Goal: Task Accomplishment & Management: Manage account settings

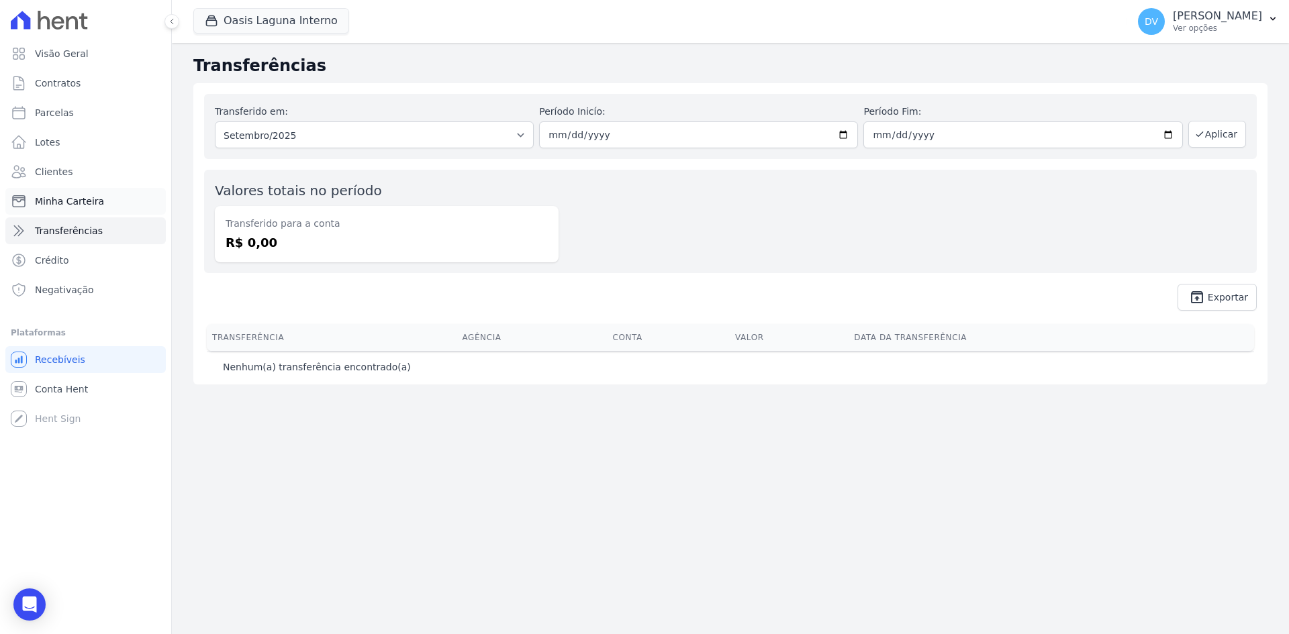
click at [77, 197] on span "Minha Carteira" at bounding box center [69, 201] width 69 height 13
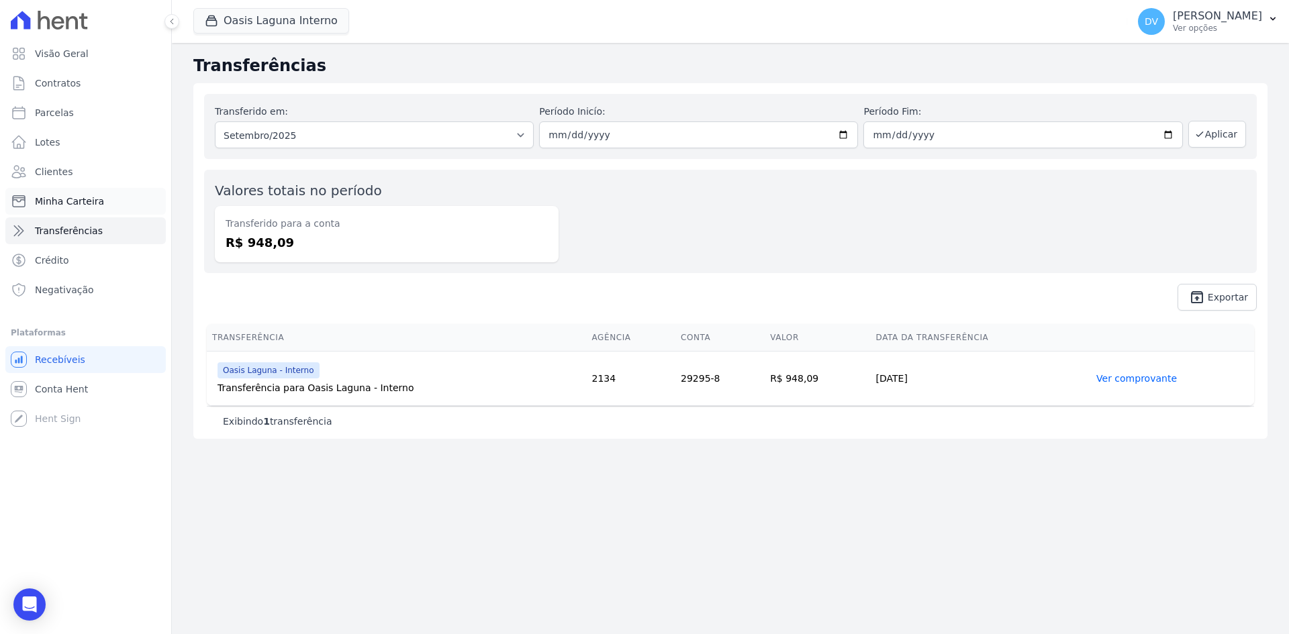
click at [51, 198] on span "Minha Carteira" at bounding box center [69, 201] width 69 height 13
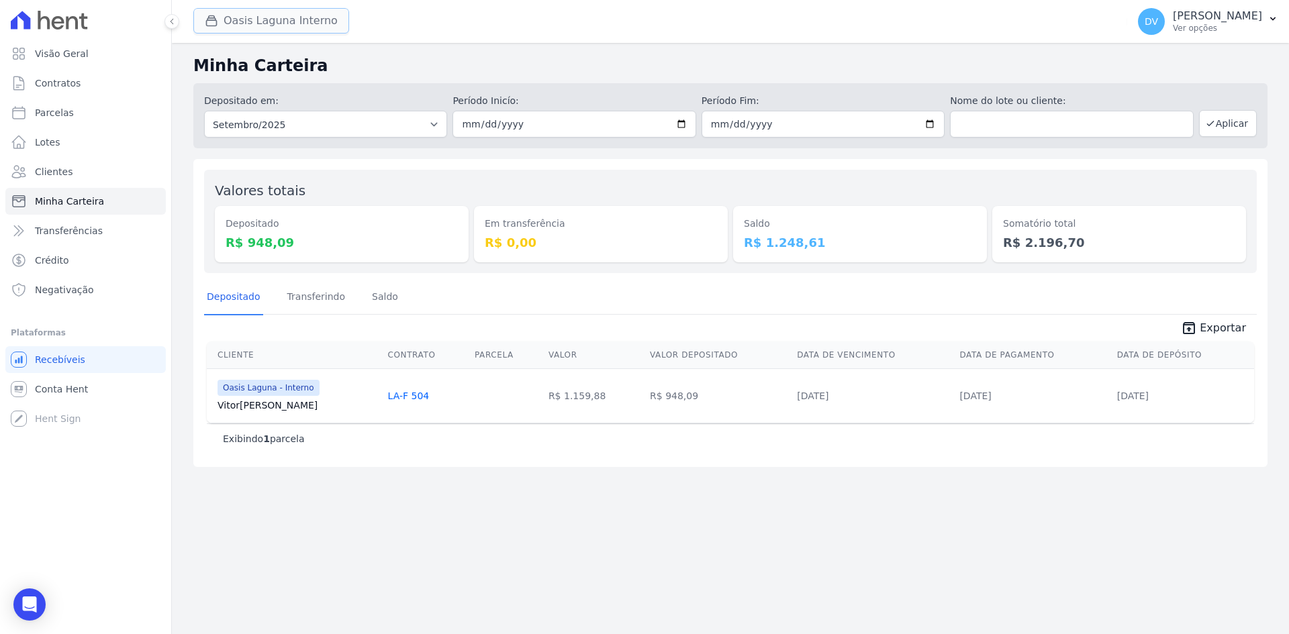
click at [257, 20] on button "Oasis Laguna Interno" at bounding box center [271, 21] width 156 height 26
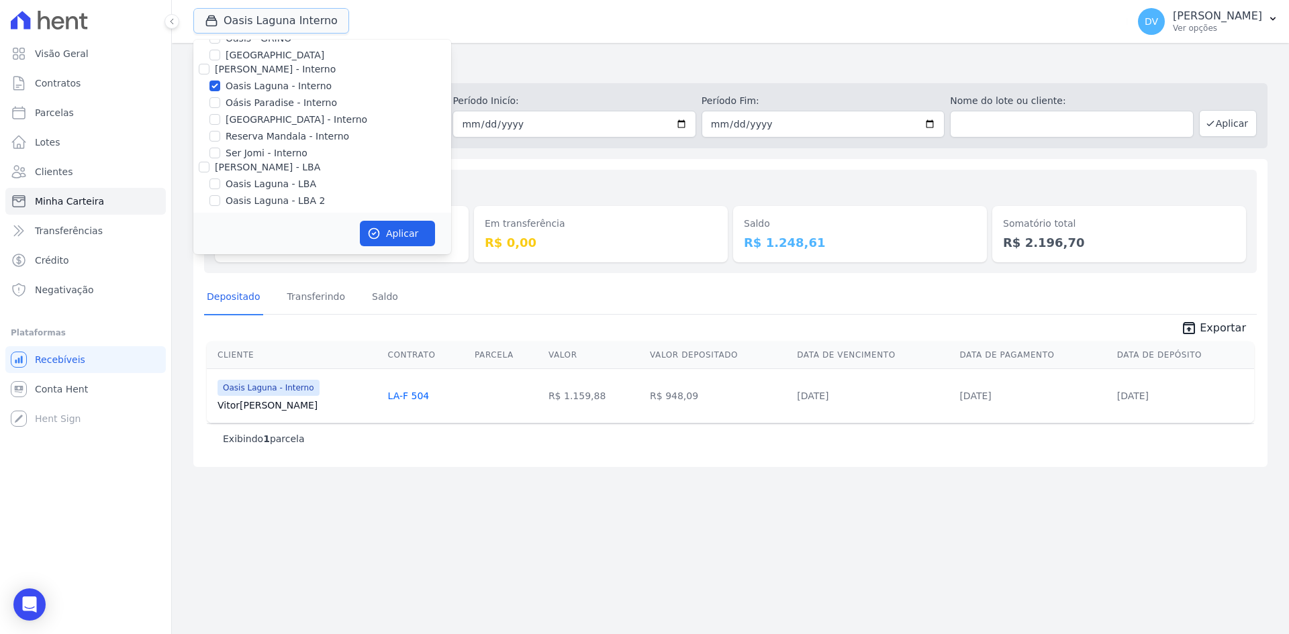
scroll to position [106, 0]
click at [217, 81] on input "Oasis Laguna - Interno" at bounding box center [214, 80] width 11 height 11
checkbox input "false"
click at [216, 107] on div at bounding box center [214, 113] width 11 height 13
click at [215, 110] on input "[GEOGRAPHIC_DATA] - Interno" at bounding box center [214, 113] width 11 height 11
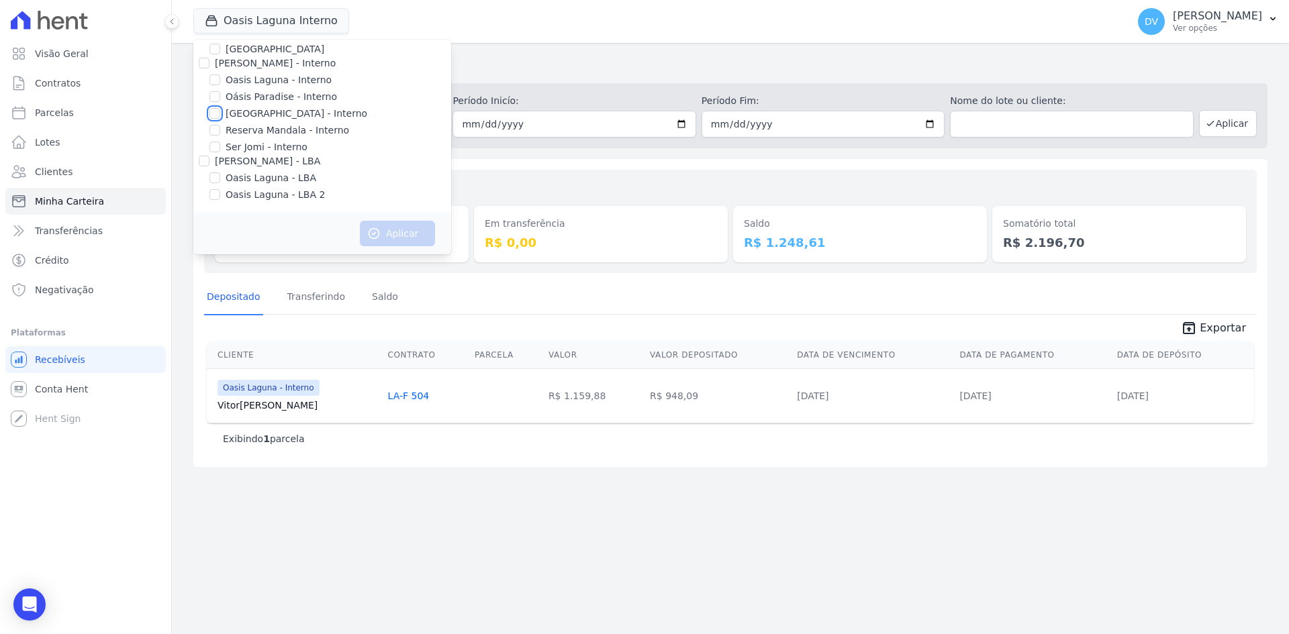
checkbox input "true"
click at [396, 230] on button "Aplicar" at bounding box center [397, 234] width 75 height 26
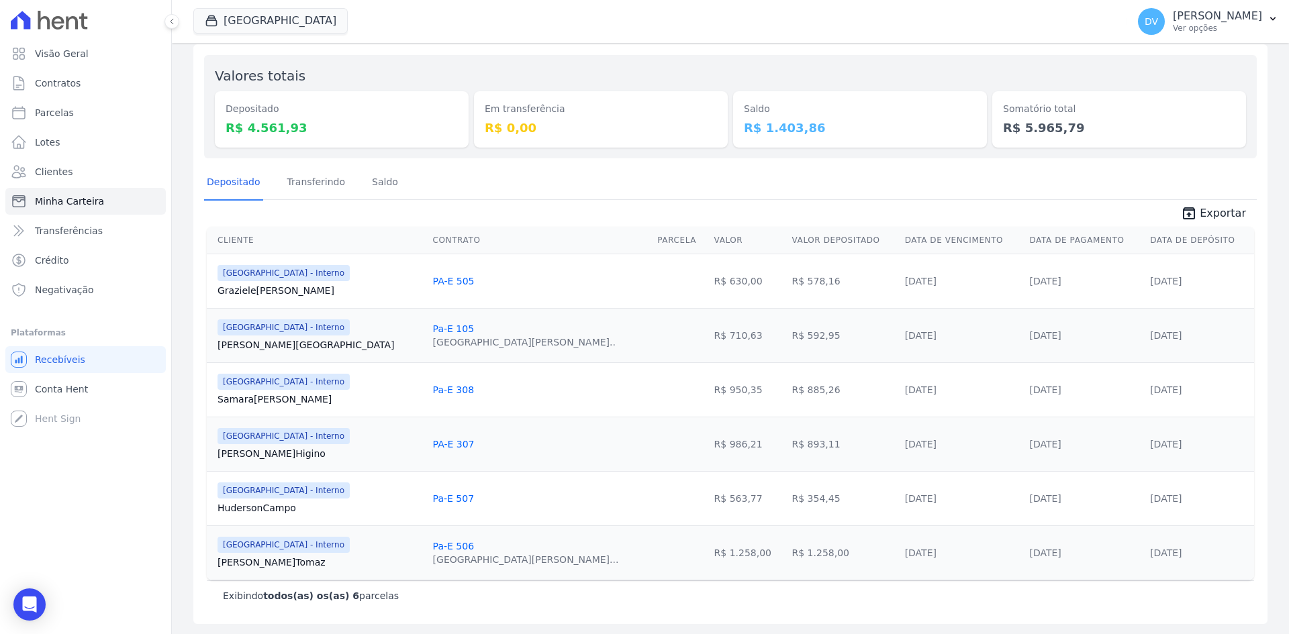
scroll to position [115, 0]
click at [256, 15] on button "[GEOGRAPHIC_DATA]" at bounding box center [270, 21] width 154 height 26
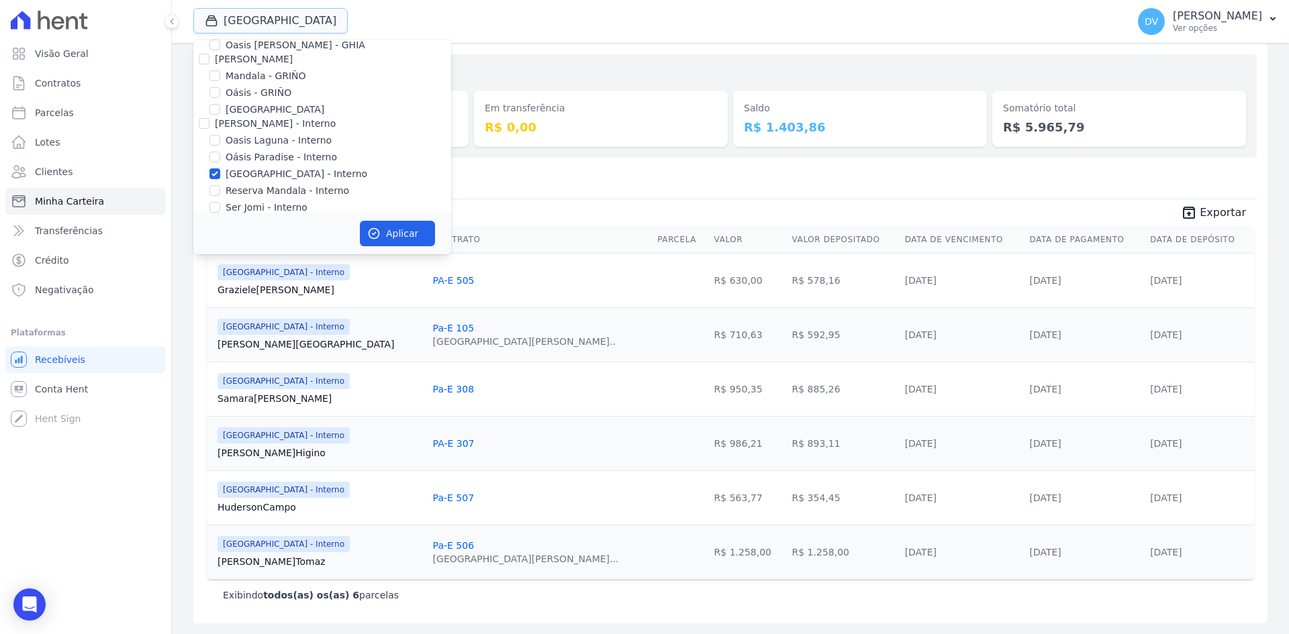
scroll to position [67, 0]
click at [212, 147] on input "[GEOGRAPHIC_DATA] - Interno" at bounding box center [214, 152] width 11 height 11
checkbox input "false"
click at [215, 166] on input "Reserva Mandala - Interno" at bounding box center [214, 169] width 11 height 11
checkbox input "true"
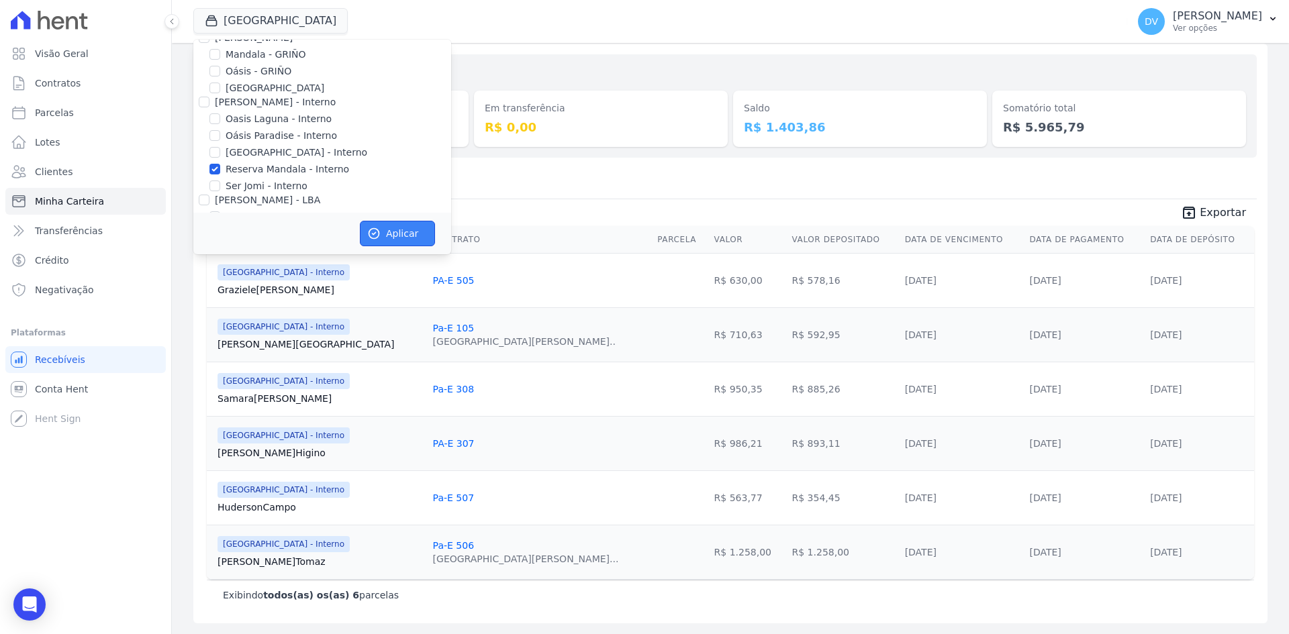
click at [403, 236] on button "Aplicar" at bounding box center [397, 234] width 75 height 26
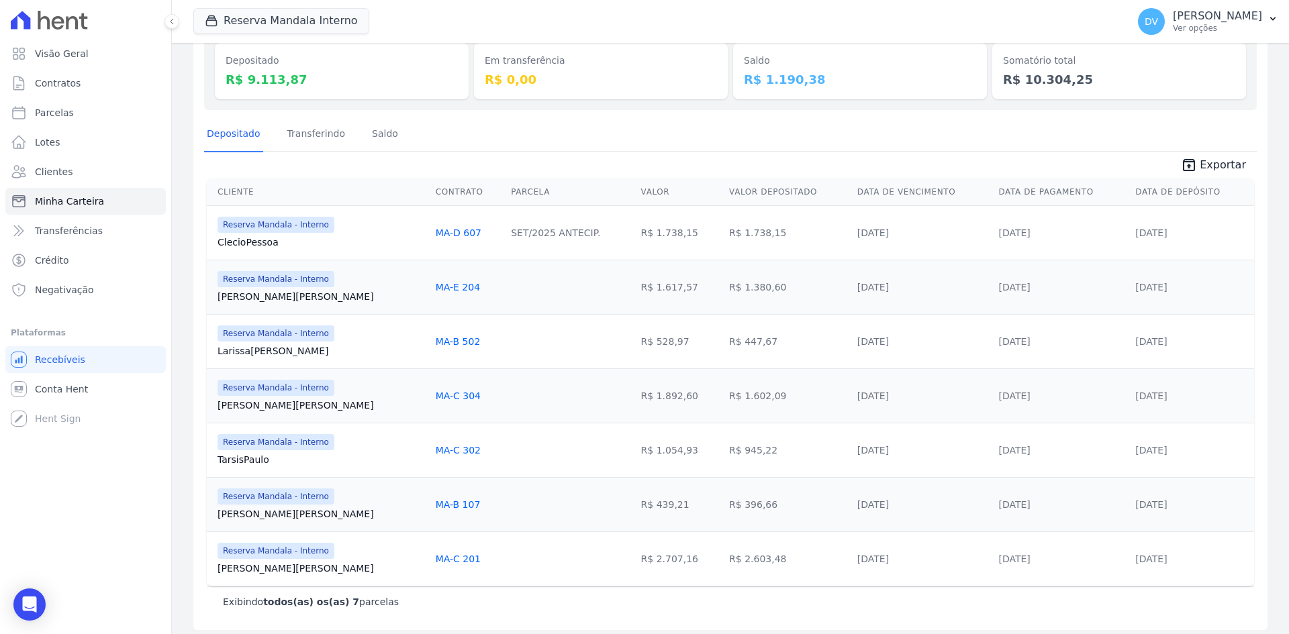
scroll to position [170, 0]
